Goal: Information Seeking & Learning: Learn about a topic

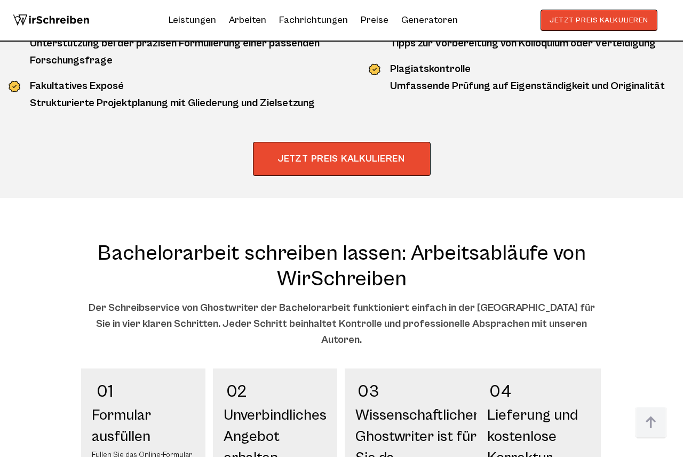
scroll to position [1249, 0]
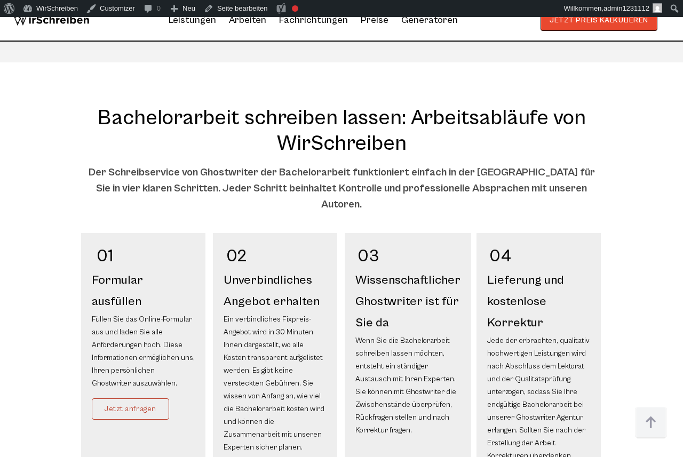
scroll to position [1377, 0]
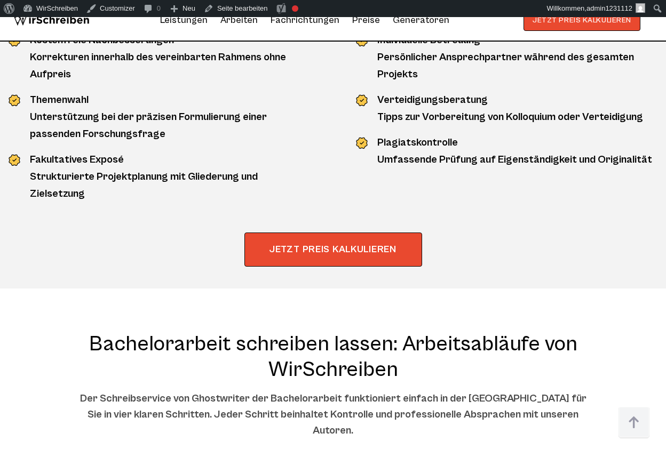
scroll to position [1422, 0]
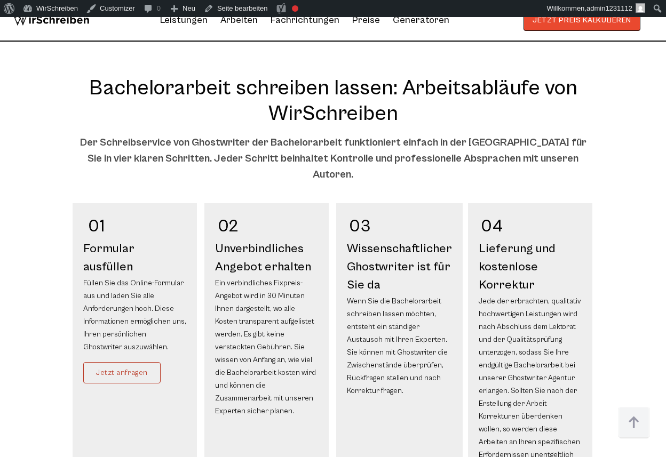
click at [100, 135] on div "Der Schreibservice von Ghostwriter der Bachelorarbeit funktioniert einfach in d…" at bounding box center [333, 159] width 521 height 48
